Goal: Task Accomplishment & Management: Complete application form

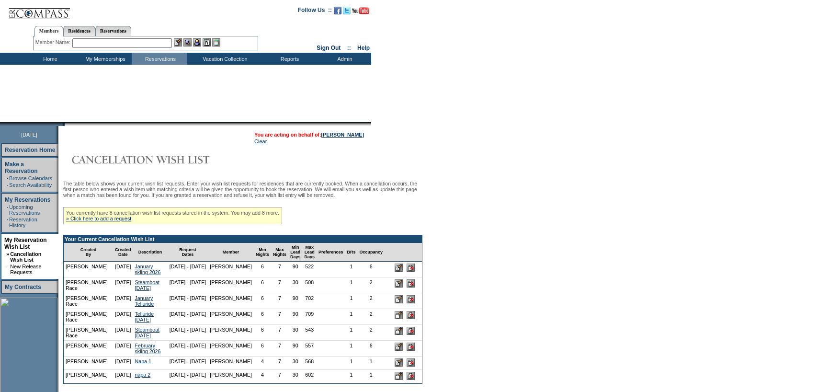
scroll to position [48, 0]
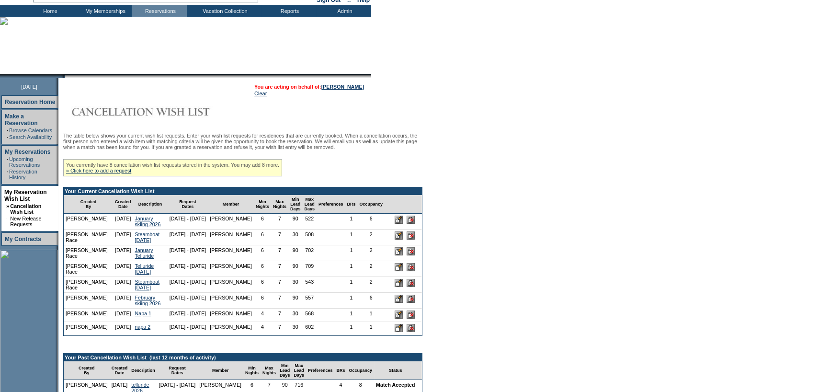
click at [402, 224] on input "image" at bounding box center [399, 220] width 8 height 8
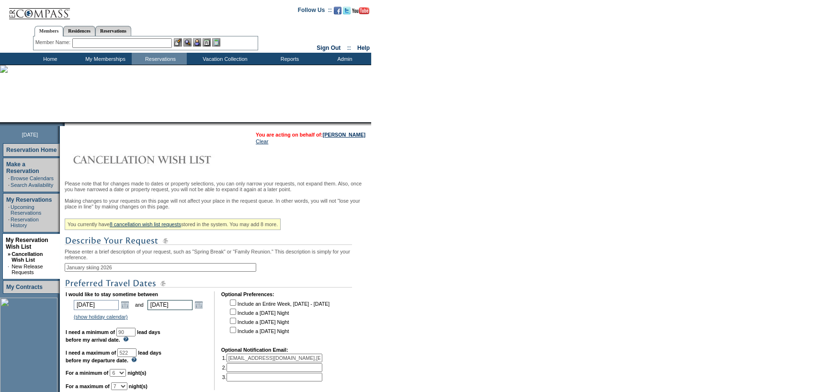
scroll to position [192, 0]
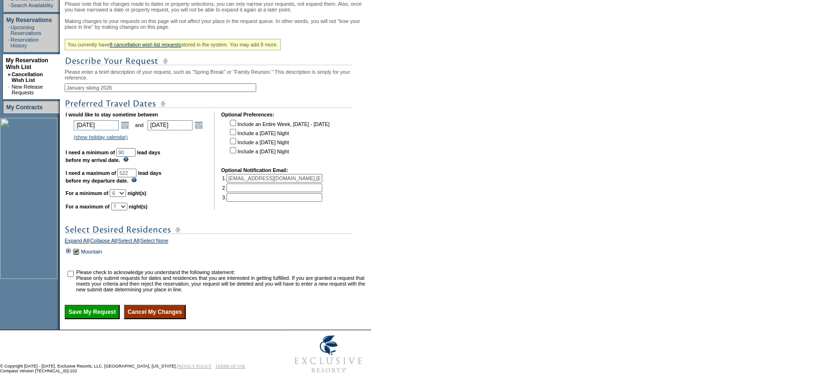
click at [71, 257] on td at bounding box center [69, 251] width 8 height 11
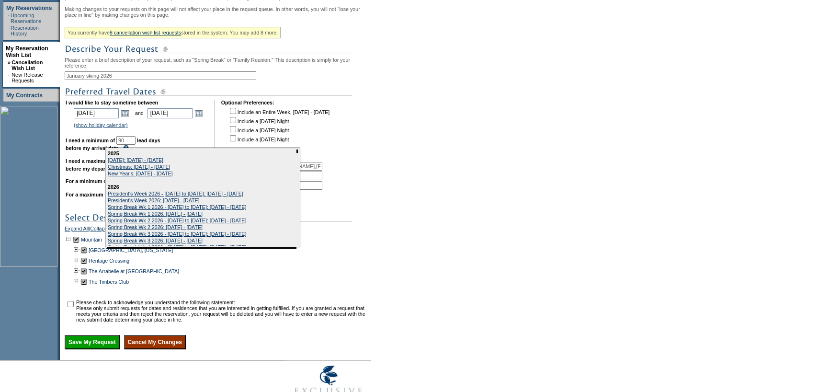
click at [600, 163] on form "Follow Us ::" at bounding box center [414, 108] width 829 height 600
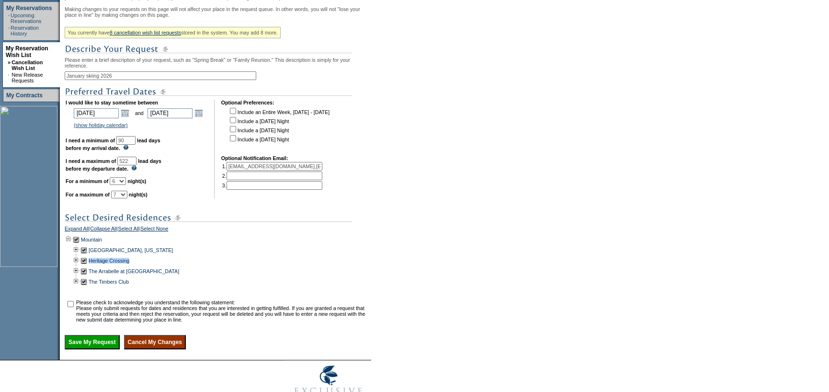
drag, startPoint x: 89, startPoint y: 276, endPoint x: 241, endPoint y: 289, distance: 152.4
click at [241, 287] on div "Beaver Creek, Colorado Heritage Crossing The Arrabelle at Vail Square The Timbe…" at bounding box center [217, 266] width 304 height 42
click at [242, 276] on div "The Arrabelle at Vail Square" at bounding box center [217, 271] width 304 height 11
click at [88, 266] on td at bounding box center [84, 260] width 8 height 11
click at [86, 287] on td at bounding box center [84, 281] width 8 height 11
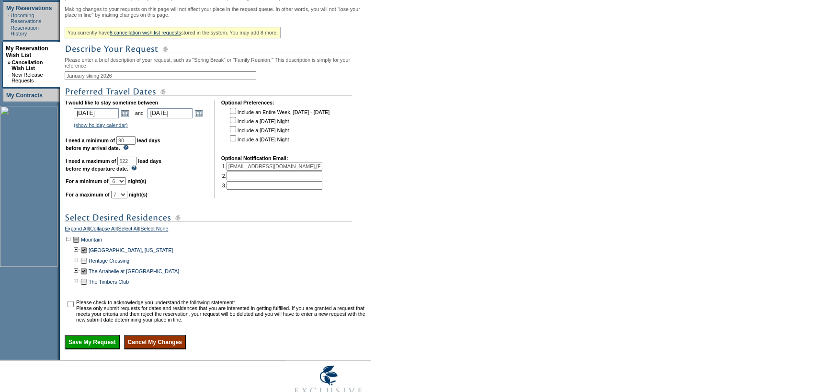
click at [72, 307] on input "checkbox" at bounding box center [71, 304] width 6 height 6
checkbox input "true"
click at [96, 349] on input "Save My Request" at bounding box center [92, 342] width 55 height 14
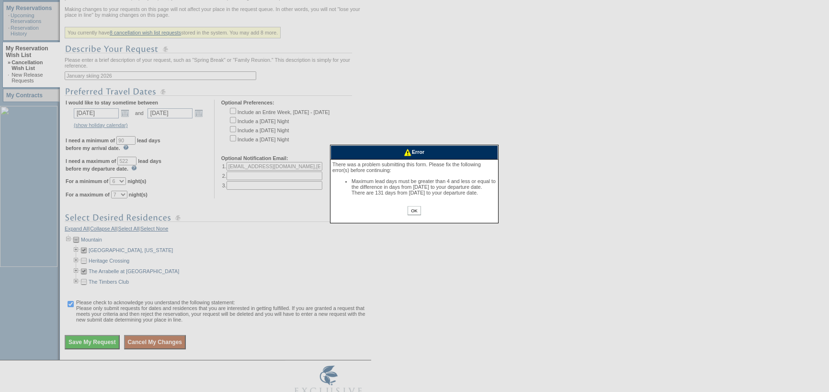
click at [409, 215] on input "OK" at bounding box center [414, 210] width 13 height 9
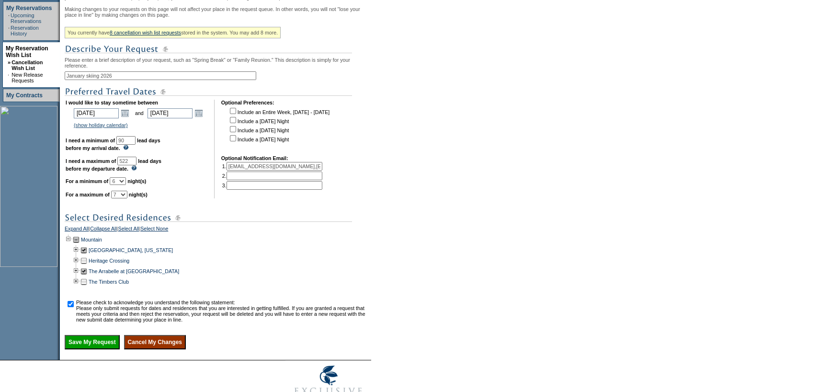
drag, startPoint x: 149, startPoint y: 172, endPoint x: 52, endPoint y: 171, distance: 96.8
click at [52, 171] on tr "September 2, 2025 Reservation Home Make a Reservation · Browse Calendars · Sear…" at bounding box center [185, 146] width 371 height 425
type input "131"
click at [111, 349] on input "Save My Request" at bounding box center [92, 342] width 55 height 14
